Goal: Information Seeking & Learning: Learn about a topic

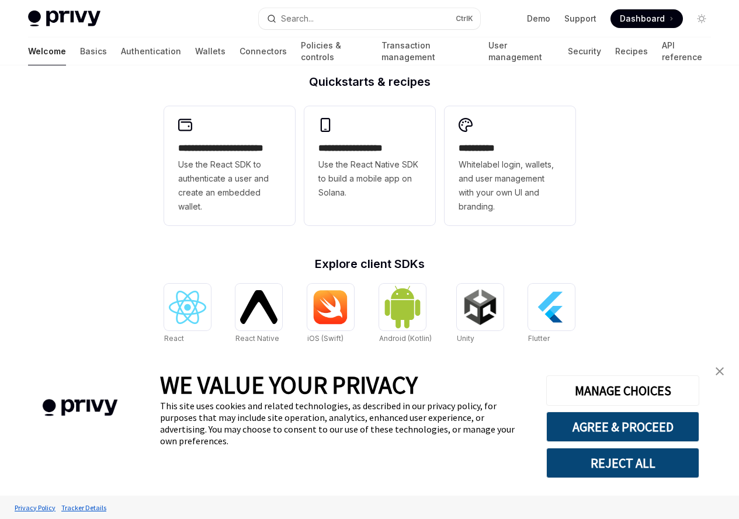
type textarea "*"
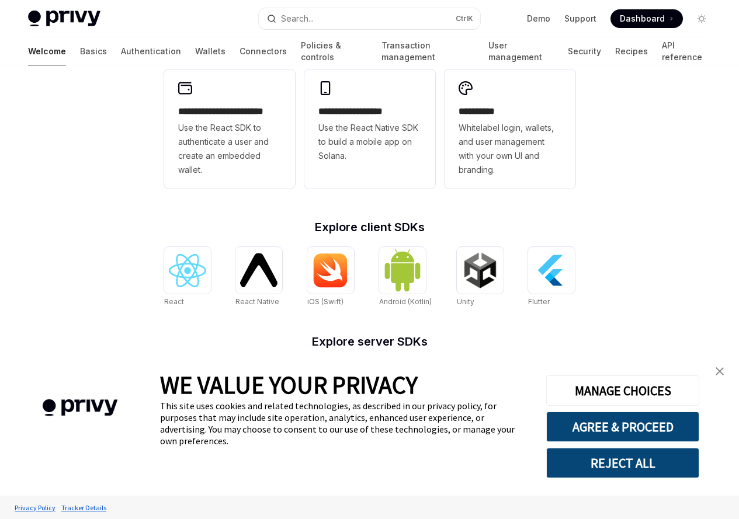
scroll to position [409, 0]
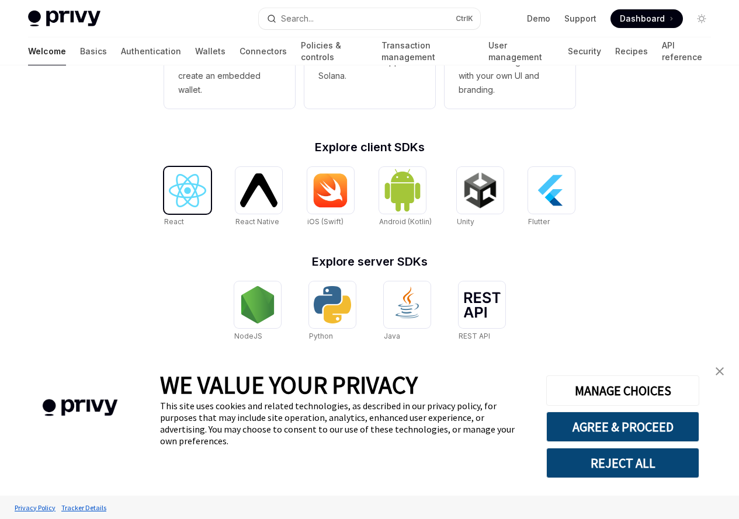
click at [183, 193] on img at bounding box center [187, 190] width 37 height 33
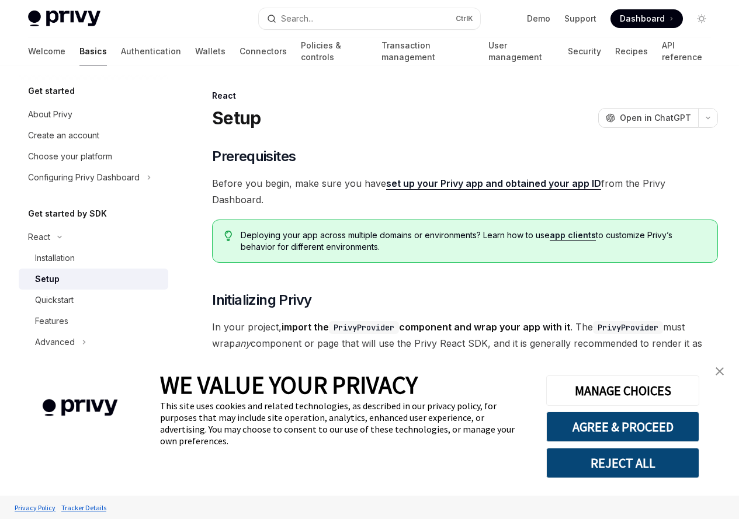
click at [723, 370] on img "close banner" at bounding box center [720, 372] width 8 height 8
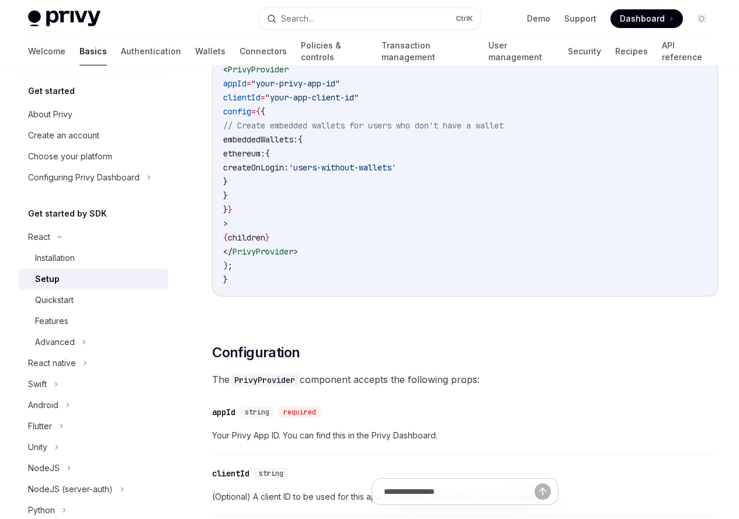
scroll to position [760, 0]
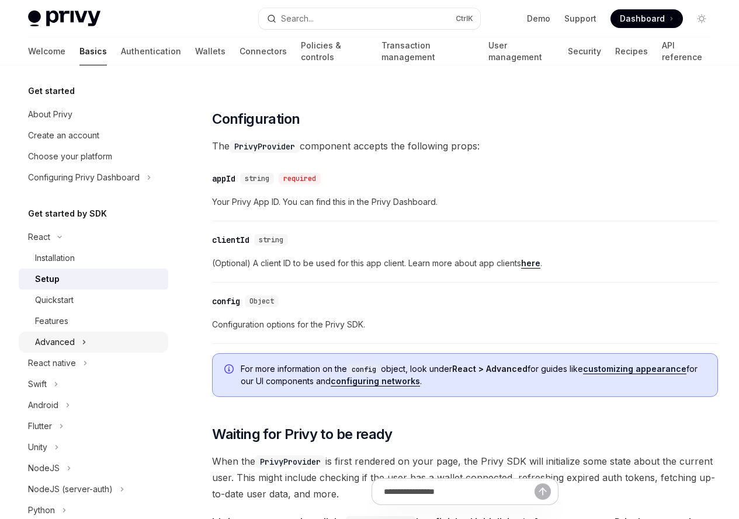
click at [65, 344] on div "Advanced" at bounding box center [55, 342] width 40 height 14
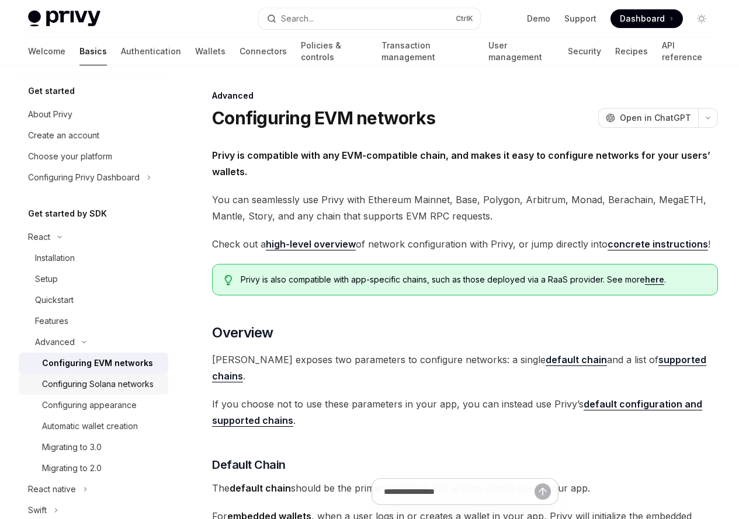
click at [65, 385] on div "Configuring Solana networks" at bounding box center [98, 384] width 112 height 14
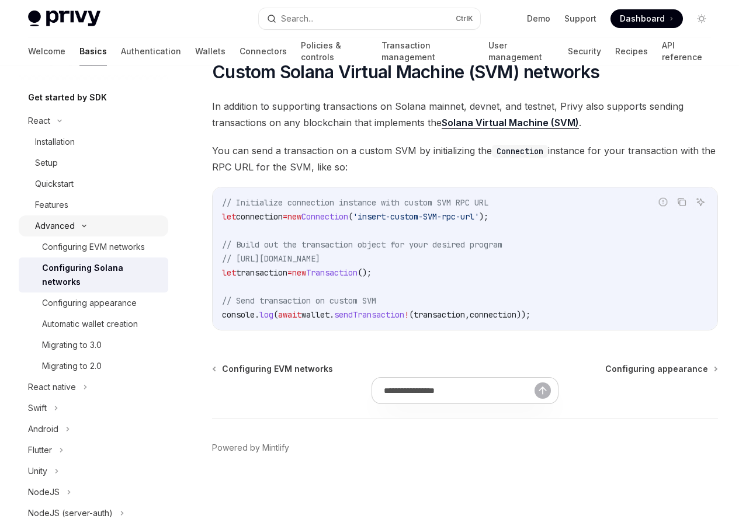
scroll to position [117, 0]
click at [82, 300] on div "Configuring appearance" at bounding box center [89, 303] width 95 height 14
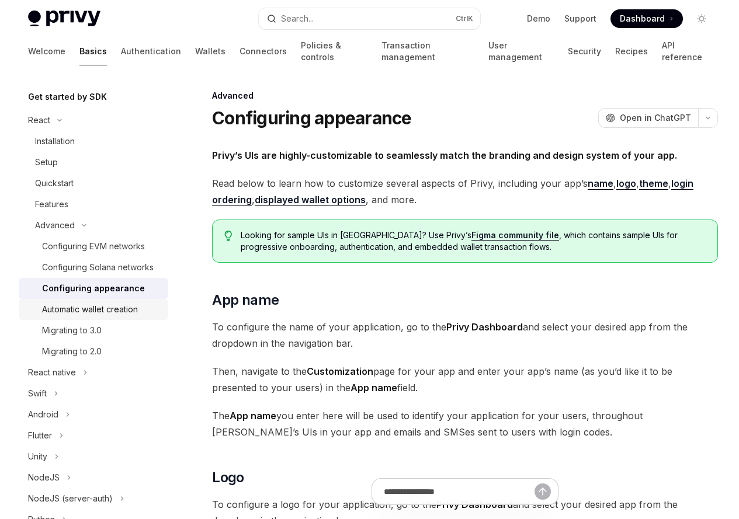
click at [78, 317] on div "Automatic wallet creation" at bounding box center [90, 310] width 96 height 14
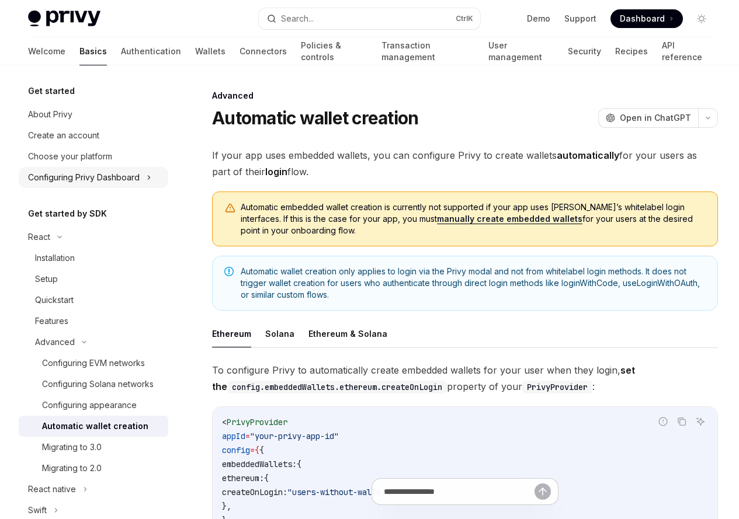
click at [71, 178] on div "Configuring Privy Dashboard" at bounding box center [84, 178] width 112 height 14
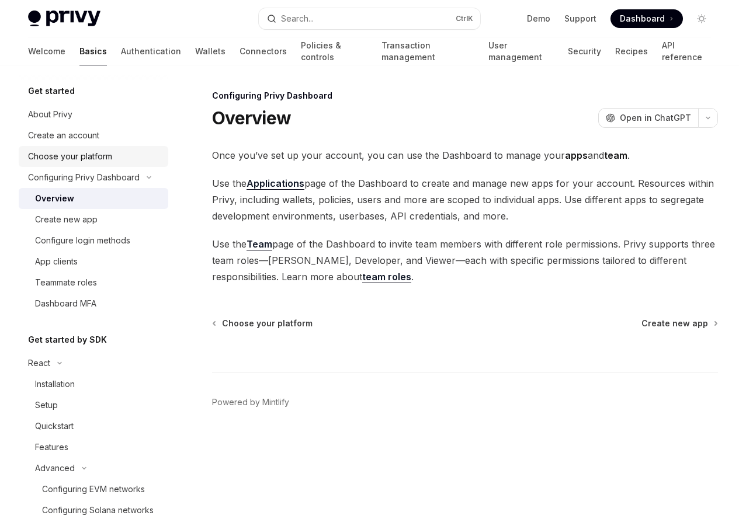
click at [63, 156] on div "Choose your platform" at bounding box center [70, 157] width 84 height 14
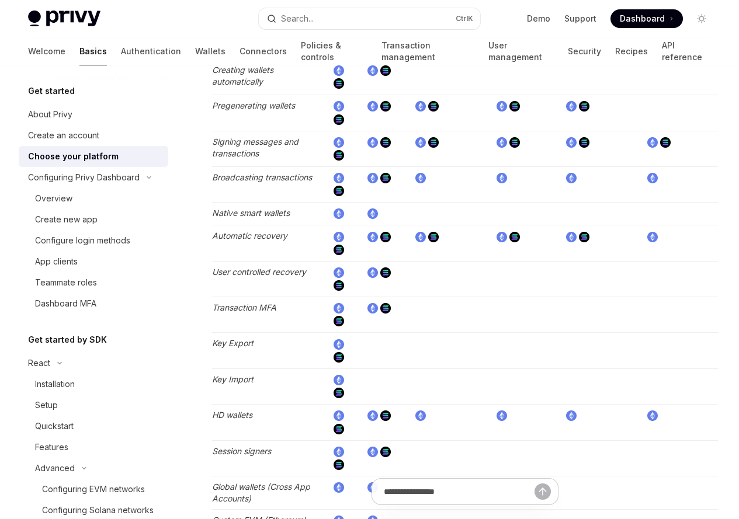
scroll to position [1636, 0]
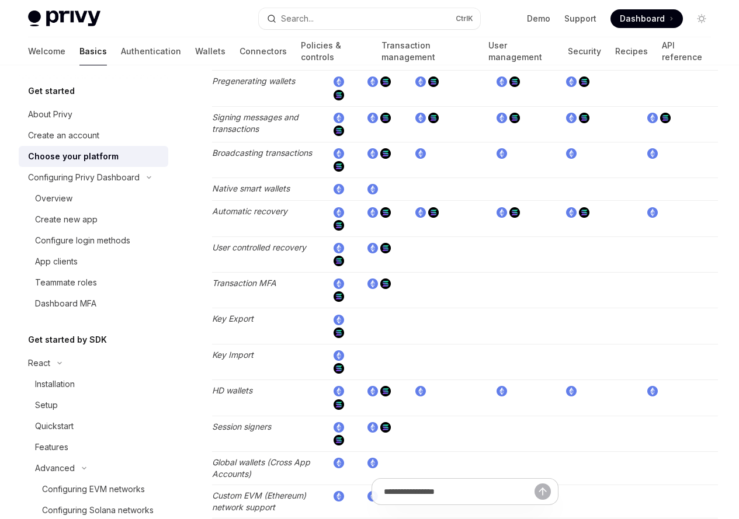
drag, startPoint x: 543, startPoint y: 337, endPoint x: 589, endPoint y: 400, distance: 78.2
click at [0, 0] on div "On this page REST API SDKs Feature Matrix" at bounding box center [0, 0] width 0 height 0
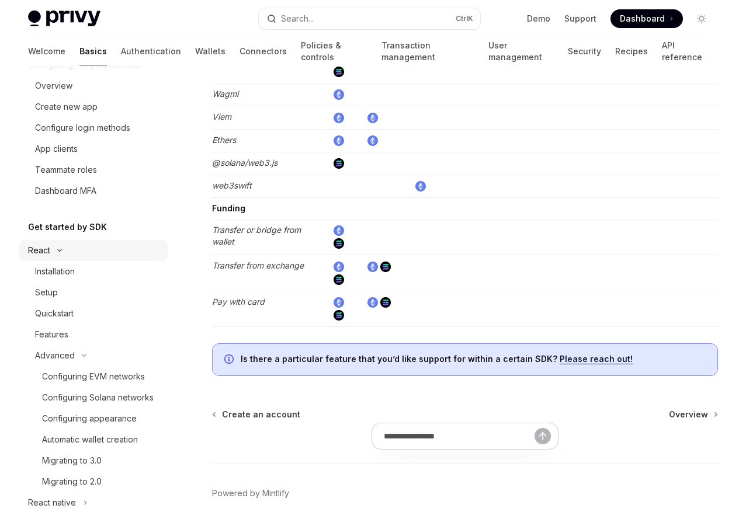
scroll to position [117, 0]
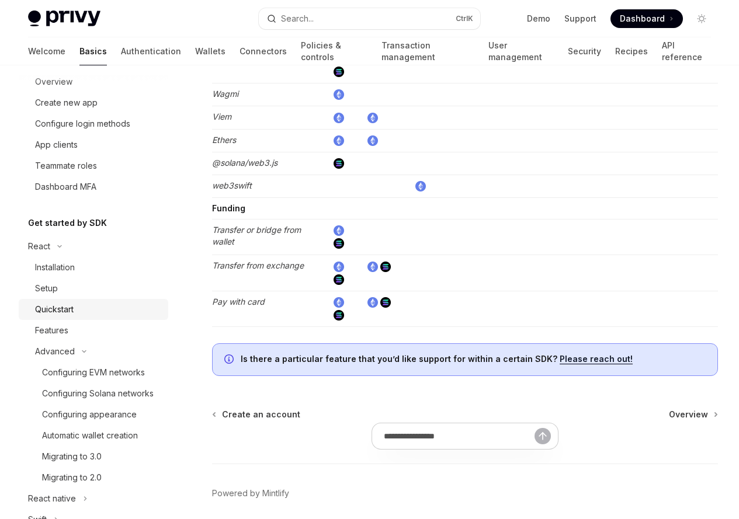
click at [60, 308] on div "Quickstart" at bounding box center [54, 310] width 39 height 14
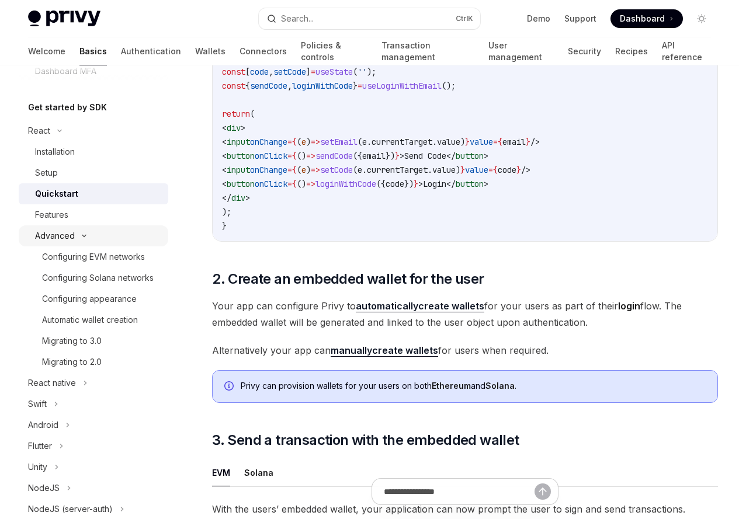
scroll to position [234, 0]
click at [62, 277] on div "Configuring Solana networks" at bounding box center [98, 277] width 112 height 14
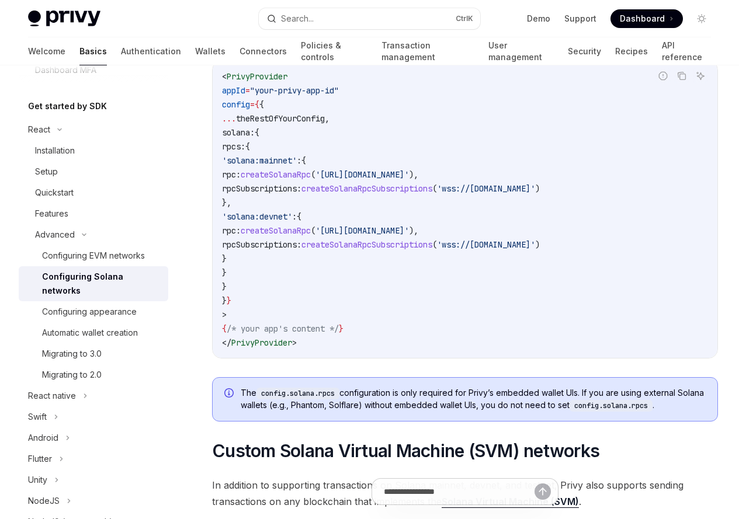
drag, startPoint x: 247, startPoint y: 340, endPoint x: 259, endPoint y: 220, distance: 120.4
click at [259, 220] on code "< PrivyProvider appId = "your-privy-app-id" config = { { ... theRestOfYourConfi…" at bounding box center [465, 210] width 486 height 280
drag, startPoint x: 286, startPoint y: 313, endPoint x: 270, endPoint y: 324, distance: 19.3
click at [285, 313] on code "< PrivyProvider appId = "your-privy-app-id" config = { { ... theRestOfYourConfi…" at bounding box center [465, 210] width 486 height 280
click at [254, 345] on code "< PrivyProvider appId = "your-privy-app-id" config = { { ... theRestOfYourConfi…" at bounding box center [465, 210] width 486 height 280
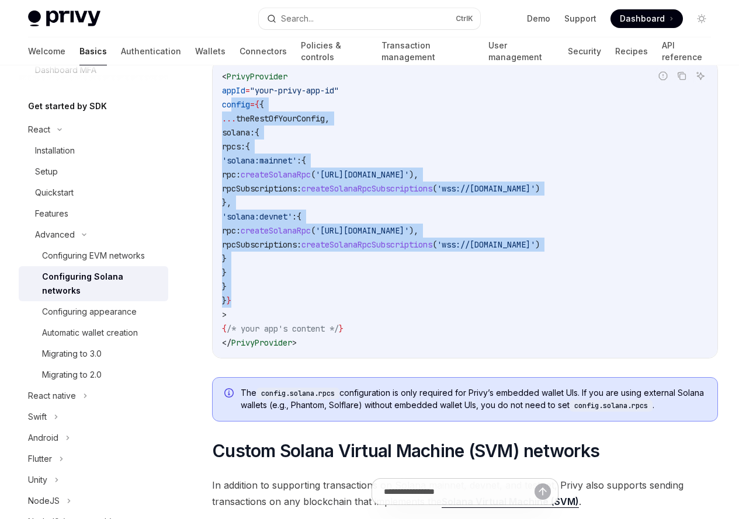
drag, startPoint x: 244, startPoint y: 351, endPoint x: 231, endPoint y: 158, distance: 193.8
click at [231, 158] on code "< PrivyProvider appId = "your-privy-app-id" config = { { ... theRestOfYourConfi…" at bounding box center [465, 210] width 486 height 280
copy code "config = { { ... theRestOfYourConfig , solana: { rpcs: { 'solana:mainnet' : { r…"
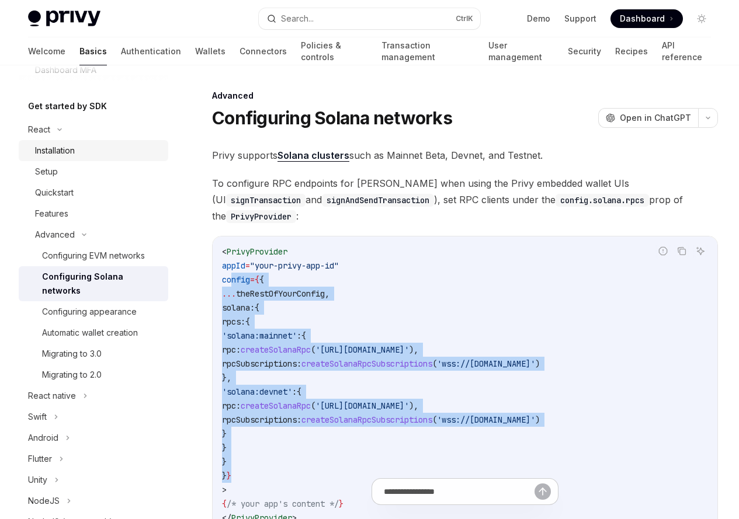
click at [50, 149] on div "Installation" at bounding box center [55, 151] width 40 height 14
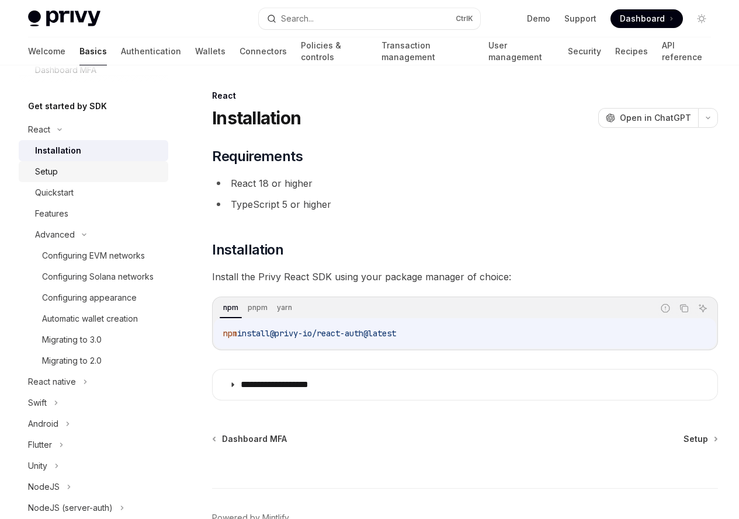
click at [49, 174] on div "Setup" at bounding box center [46, 172] width 23 height 14
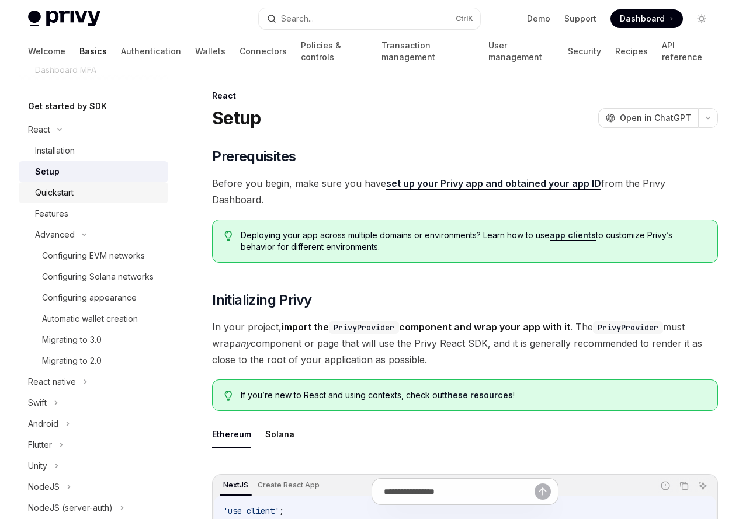
click at [48, 193] on div "Quickstart" at bounding box center [54, 193] width 39 height 14
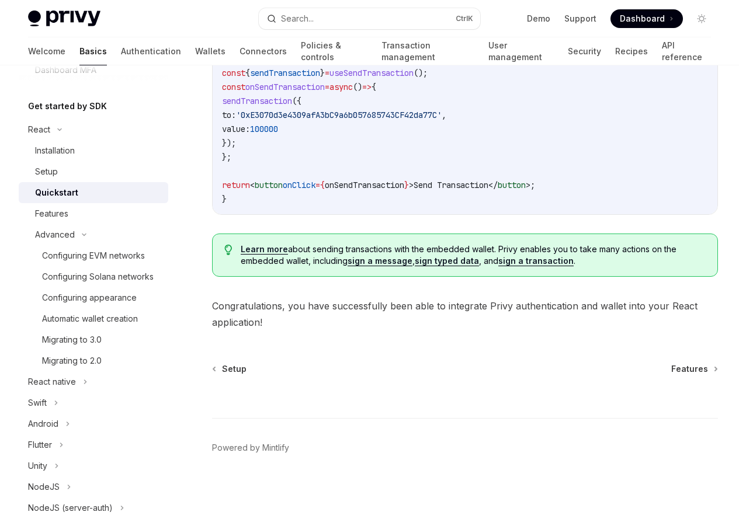
scroll to position [1294, 0]
click at [54, 212] on div "Features" at bounding box center [51, 214] width 33 height 14
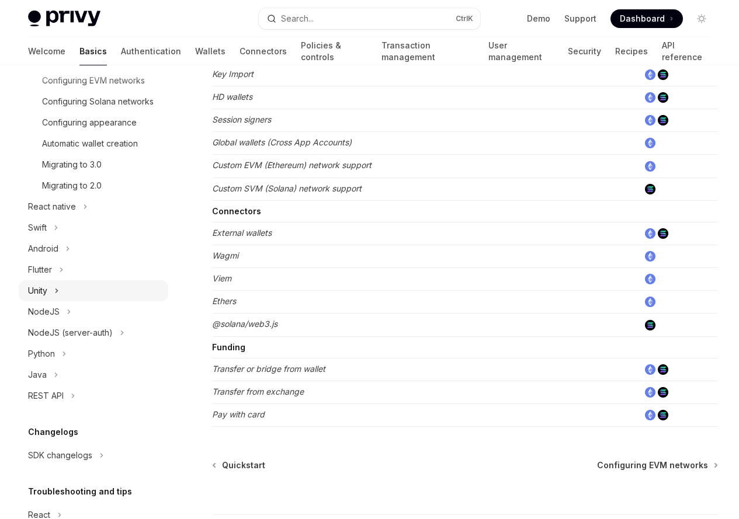
scroll to position [234, 0]
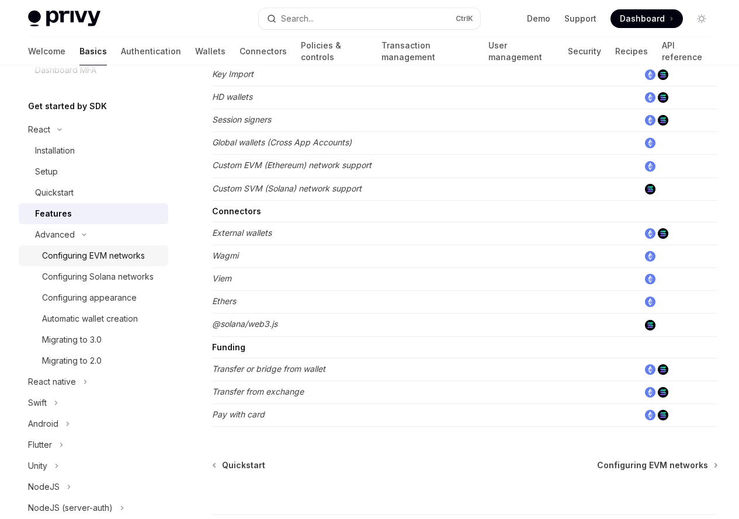
click at [81, 252] on div "Configuring EVM networks" at bounding box center [93, 256] width 103 height 14
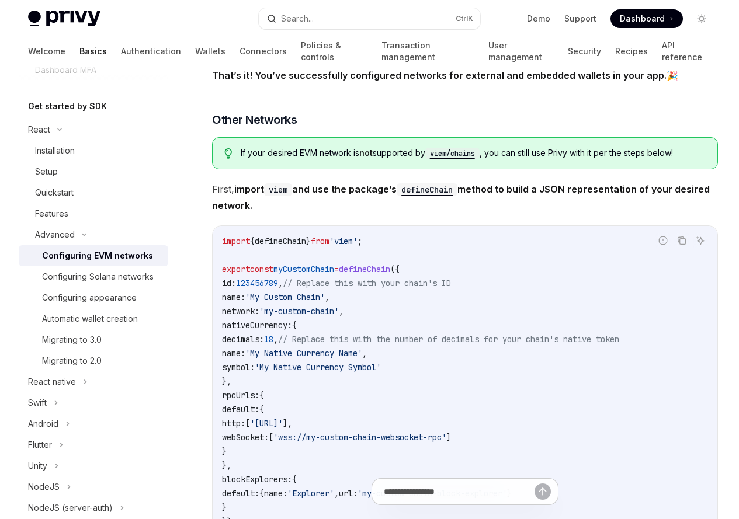
scroll to position [1753, 0]
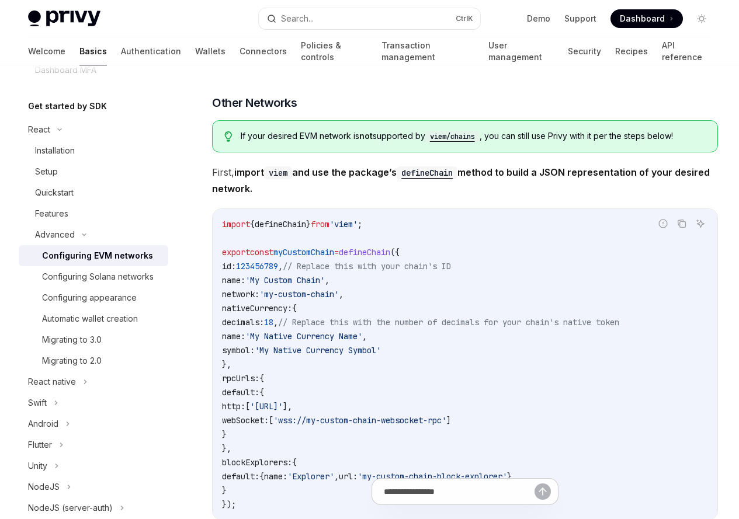
drag, startPoint x: 397, startPoint y: 395, endPoint x: 444, endPoint y: 396, distance: 46.8
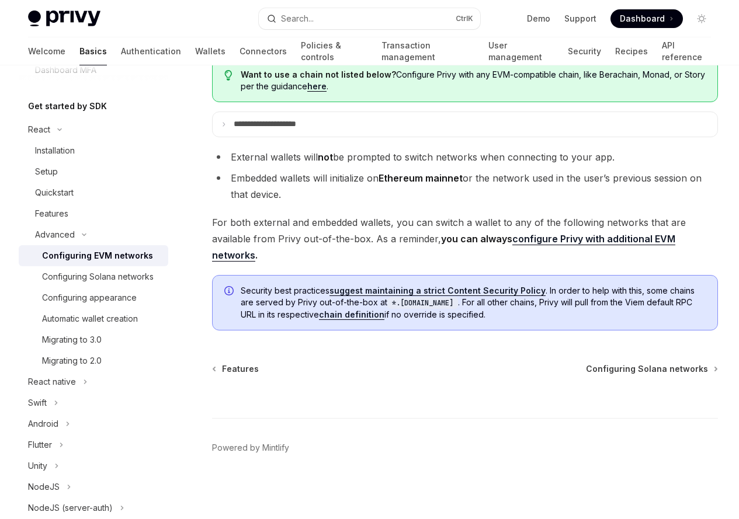
scroll to position [3504, 0]
click at [63, 278] on div "Configuring Solana networks" at bounding box center [98, 277] width 112 height 14
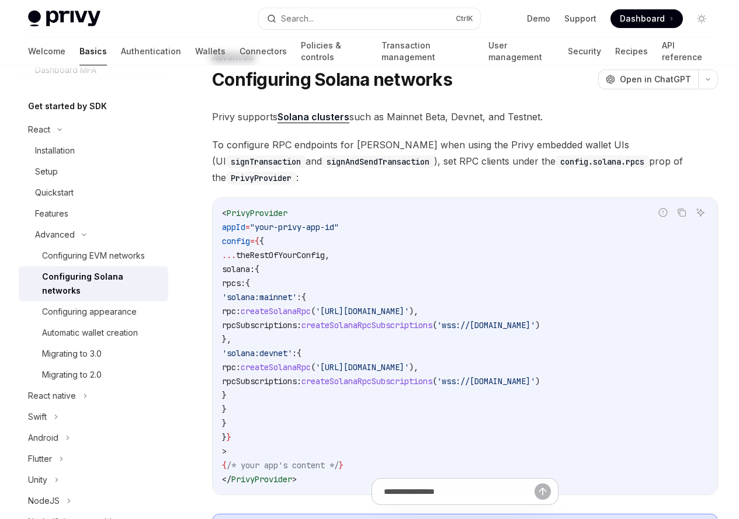
scroll to position [58, 0]
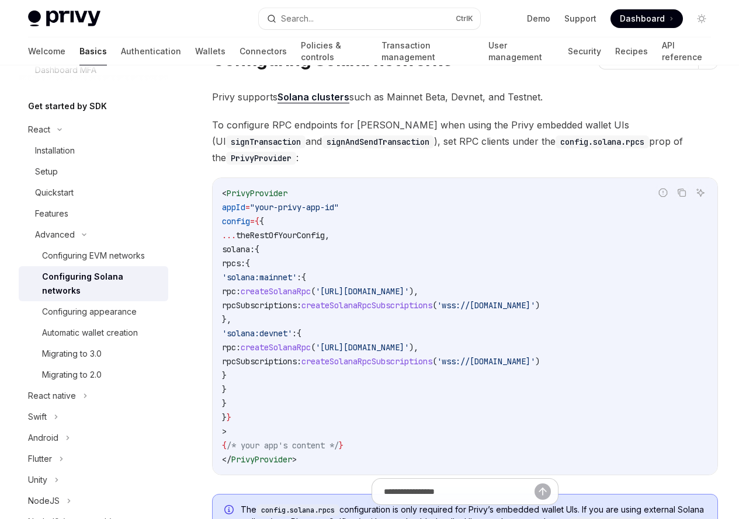
click at [311, 297] on span "createSolanaRpc" at bounding box center [276, 291] width 70 height 11
copy span "createSolanaRpc"
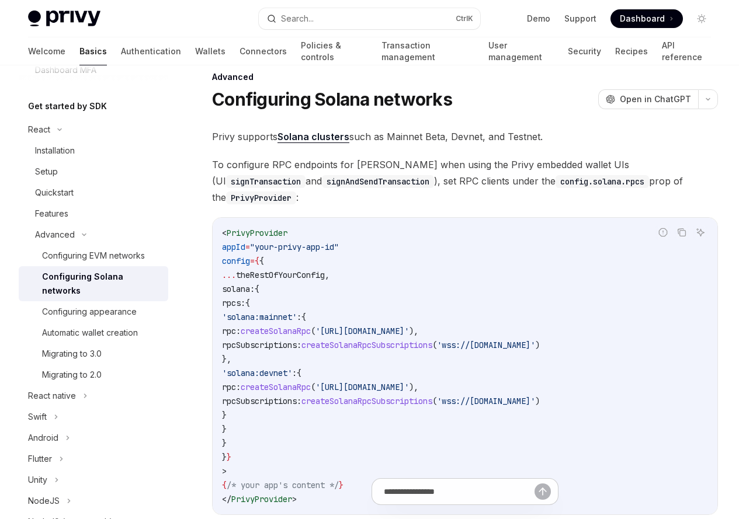
scroll to position [0, 0]
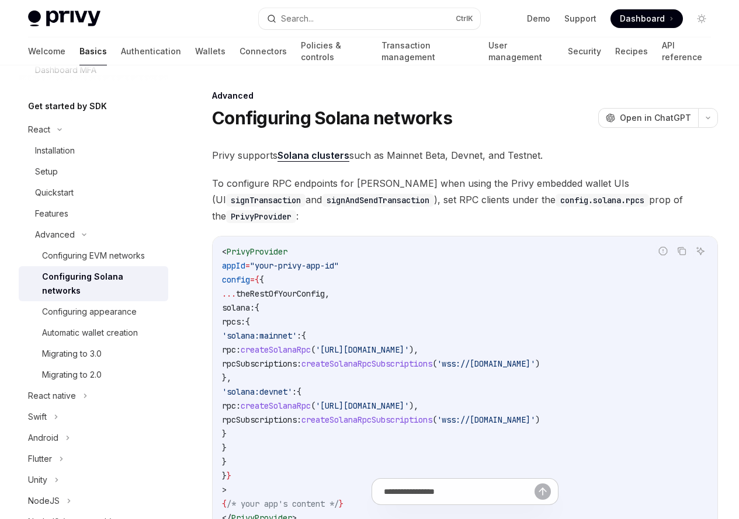
click at [309, 162] on link "Solana clusters" at bounding box center [314, 156] width 72 height 12
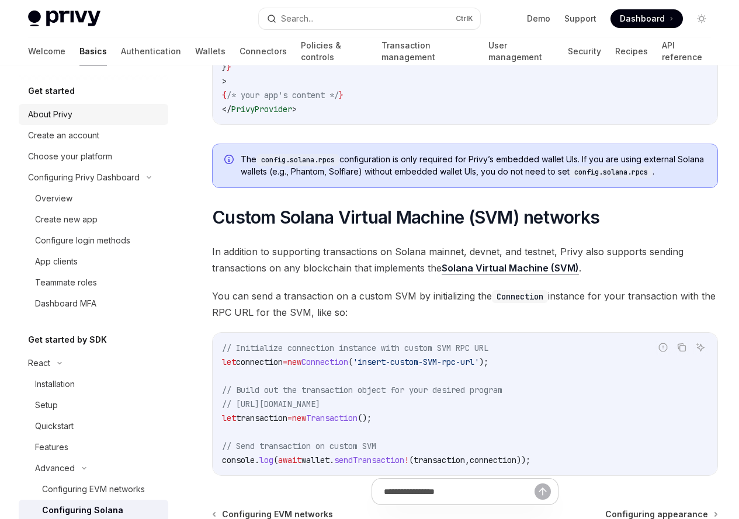
click at [49, 112] on div "About Privy" at bounding box center [50, 115] width 44 height 14
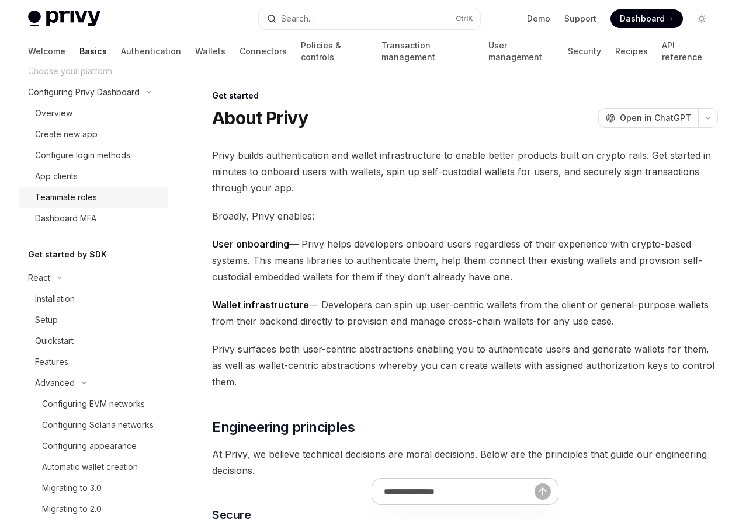
scroll to position [175, 0]
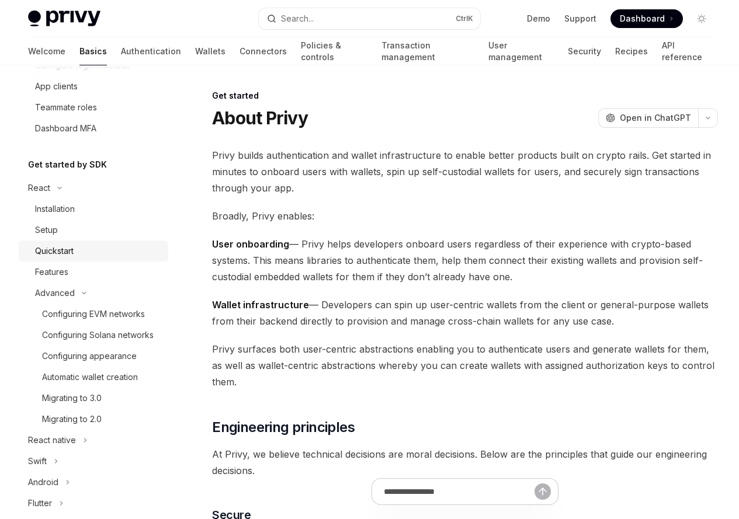
click at [50, 250] on div "Quickstart" at bounding box center [54, 251] width 39 height 14
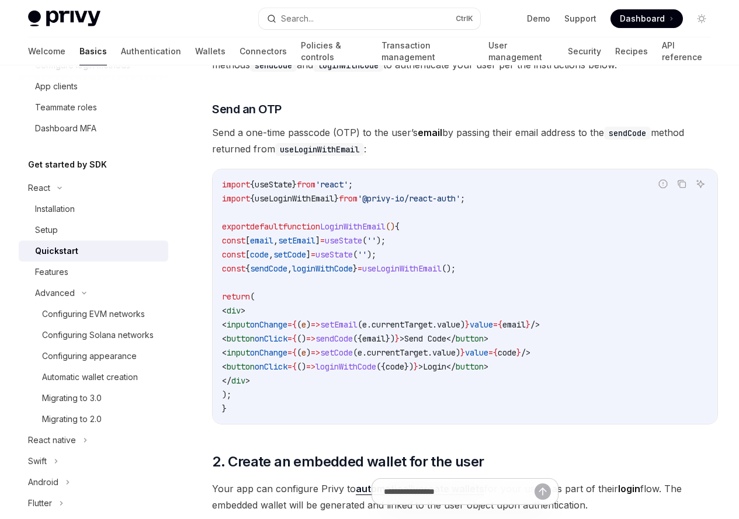
scroll to position [467, 0]
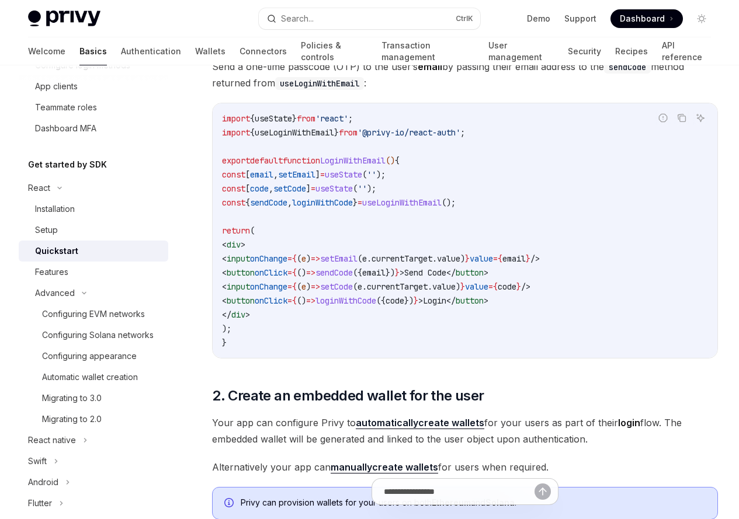
click at [288, 138] on span "useLoginWithEmail" at bounding box center [294, 132] width 79 height 11
copy span "useLoginWithEmail"
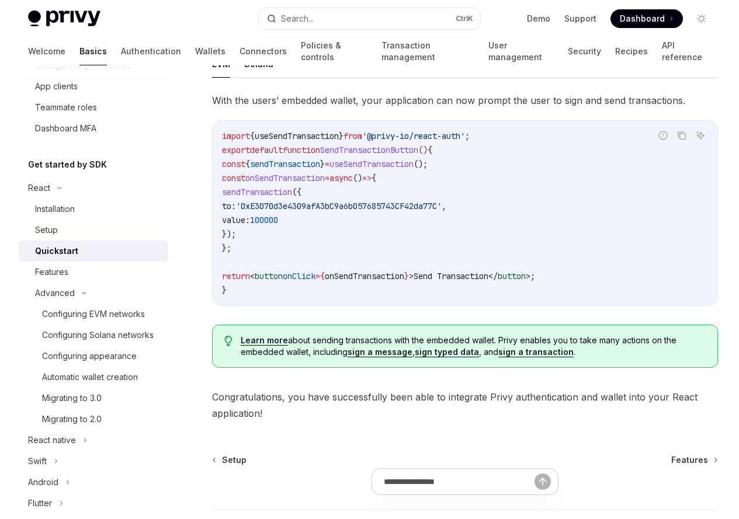
scroll to position [1052, 0]
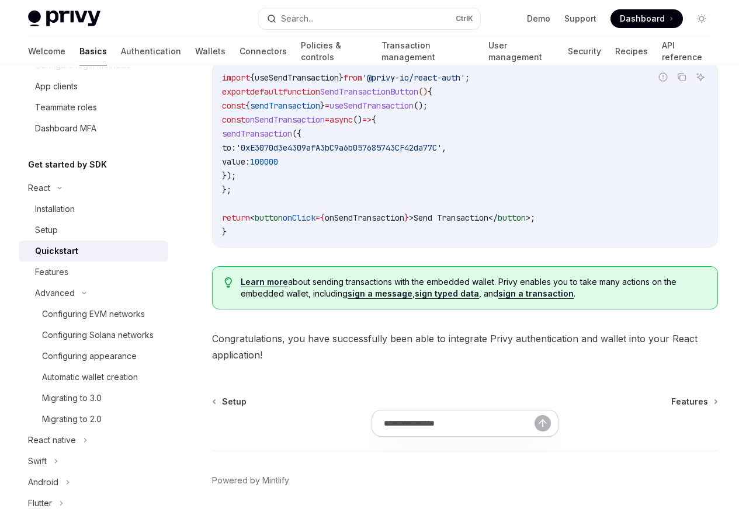
click at [285, 83] on span "useSendTransaction" at bounding box center [297, 77] width 84 height 11
copy span "useSendTransaction"
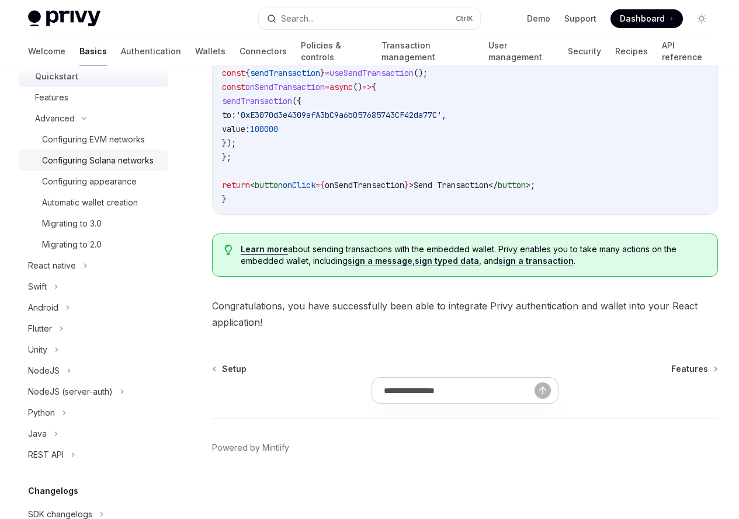
scroll to position [351, 0]
click at [63, 251] on div "Migrating to 2.0" at bounding box center [72, 244] width 60 height 14
type textarea "*"
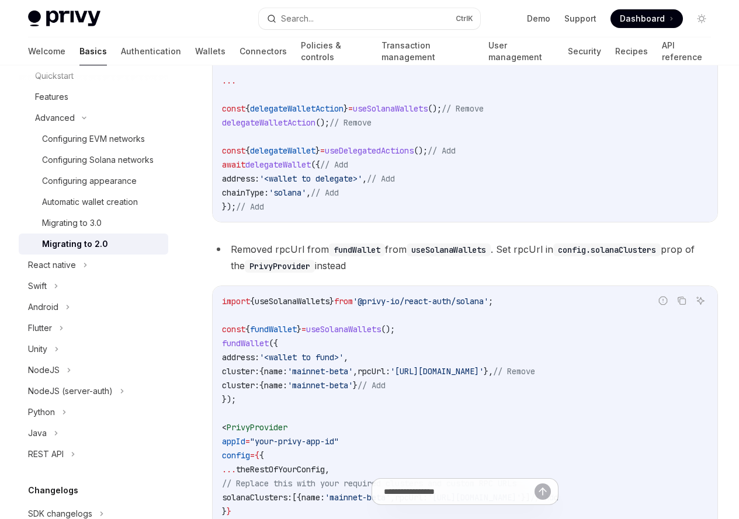
scroll to position [2630, 0]
